Goal: Find specific page/section: Find specific page/section

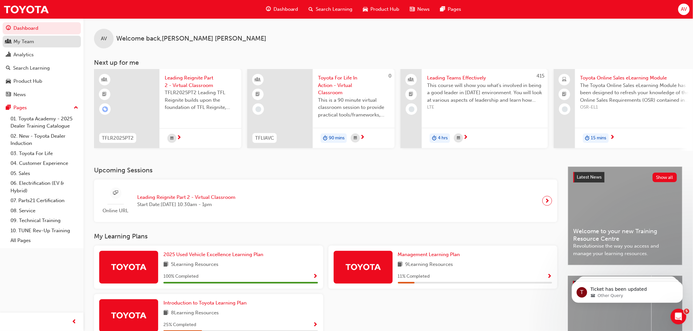
click at [25, 43] on div "My Team" at bounding box center [23, 42] width 21 height 8
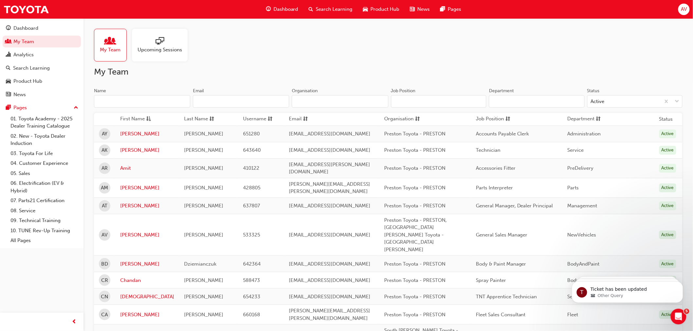
click at [121, 99] on input "Name" at bounding box center [142, 101] width 96 height 12
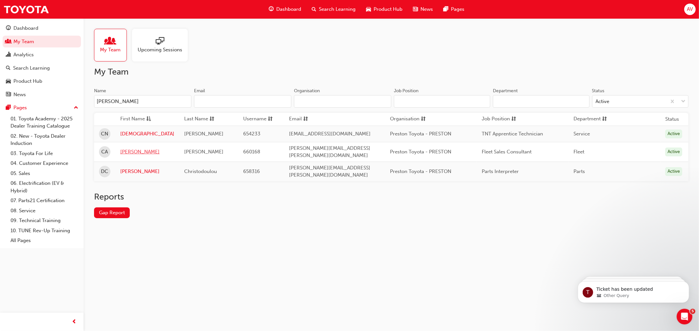
type input "[PERSON_NAME]"
click at [132, 151] on link "[PERSON_NAME]" at bounding box center [147, 152] width 54 height 8
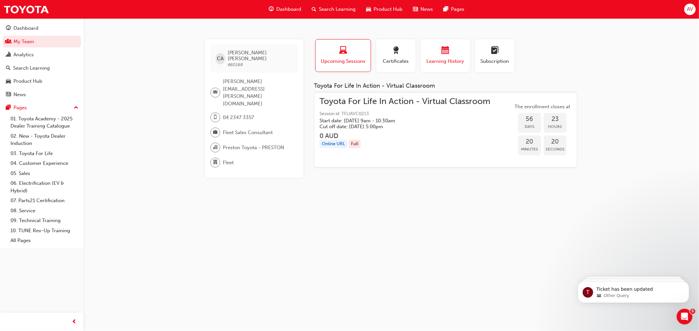
click at [451, 53] on div "button" at bounding box center [444, 52] width 39 height 10
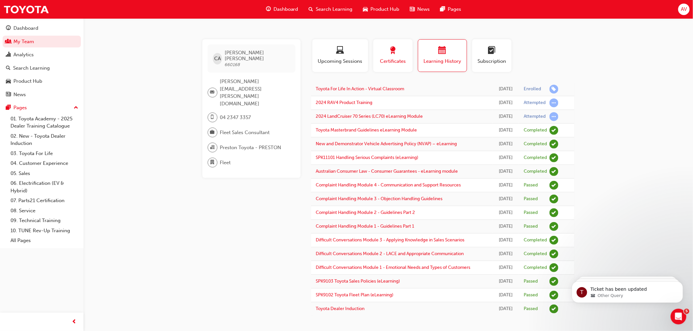
click at [390, 53] on span "award-icon" at bounding box center [393, 51] width 8 height 9
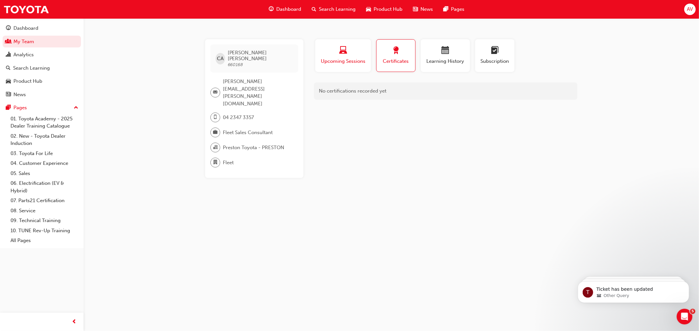
click at [346, 56] on div "button" at bounding box center [343, 52] width 46 height 10
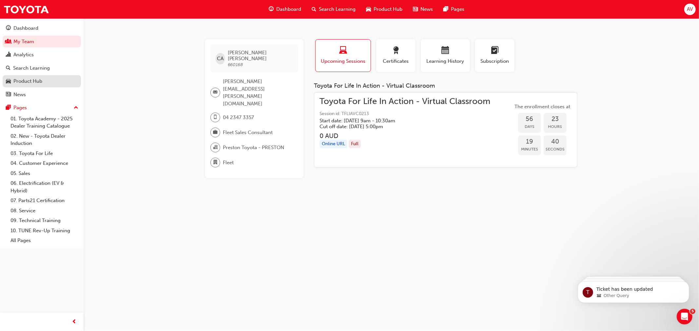
click at [30, 81] on div "Product Hub" at bounding box center [27, 82] width 29 height 8
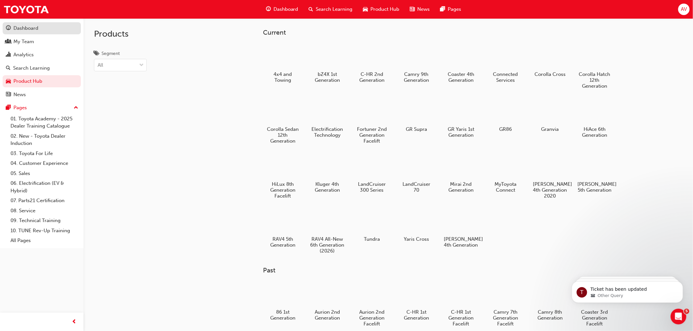
click at [25, 28] on div "Dashboard" at bounding box center [25, 29] width 25 height 8
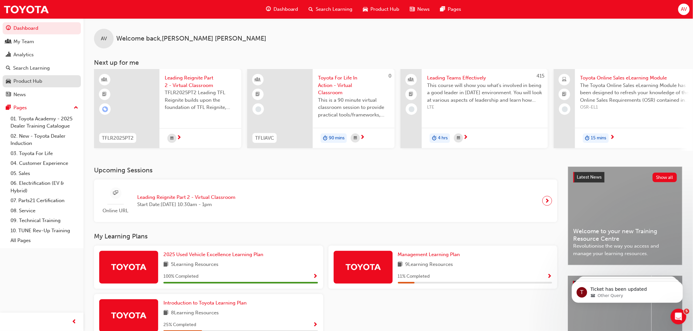
click at [30, 82] on div "Product Hub" at bounding box center [27, 82] width 29 height 8
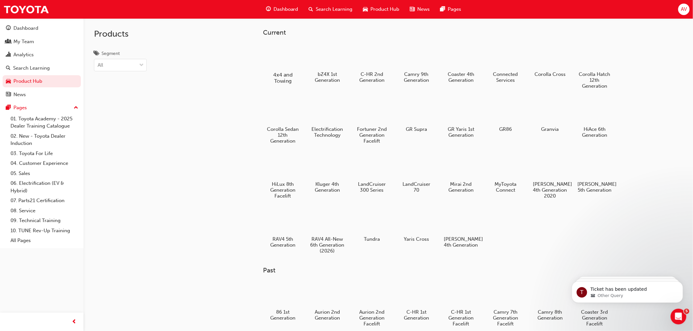
click at [277, 59] on div at bounding box center [283, 56] width 36 height 26
click at [329, 64] on div at bounding box center [327, 56] width 36 height 26
click at [599, 60] on div at bounding box center [594, 56] width 36 height 26
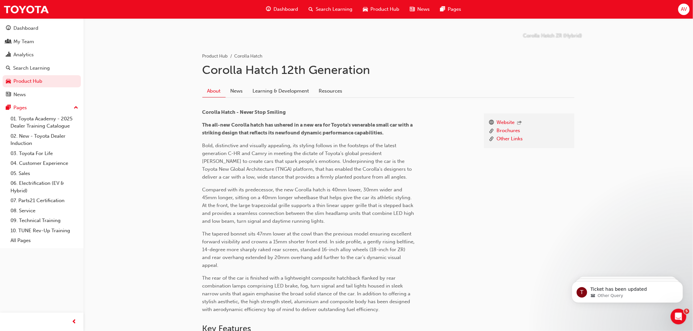
scroll to position [105, 0]
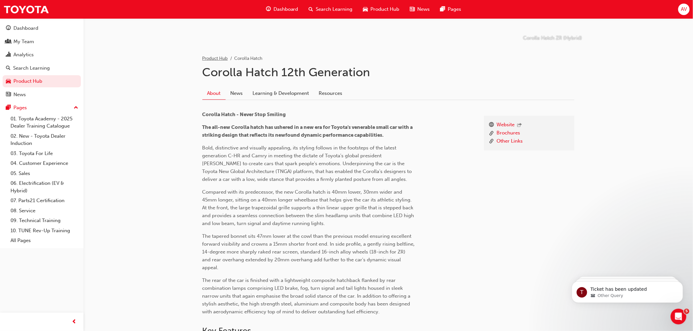
click at [214, 57] on link "Product Hub" at bounding box center [215, 59] width 26 height 6
